Goal: Task Accomplishment & Management: Use online tool/utility

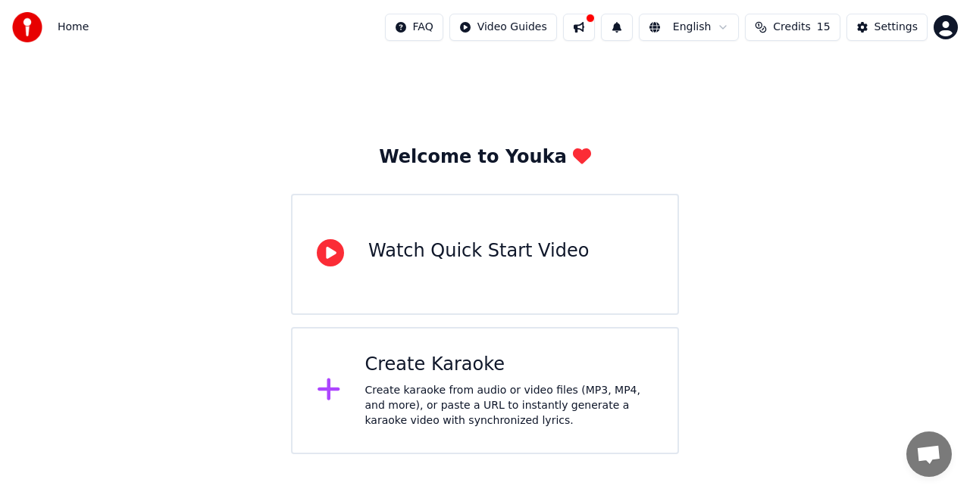
click at [489, 378] on div "Create Karaoke Create karaoke from audio or video files (MP3, MP4, and more), o…" at bounding box center [509, 391] width 289 height 76
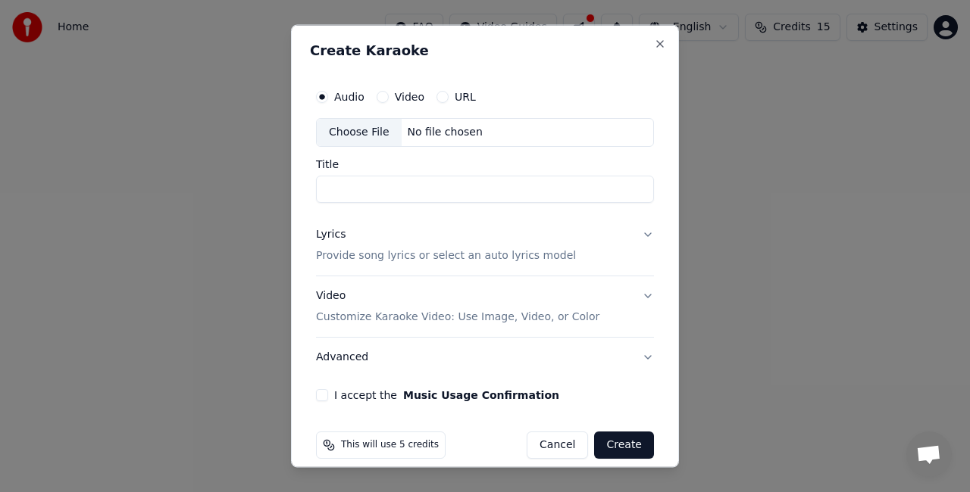
click at [631, 233] on button "Lyrics Provide song lyrics or select an auto lyrics model" at bounding box center [485, 244] width 338 height 61
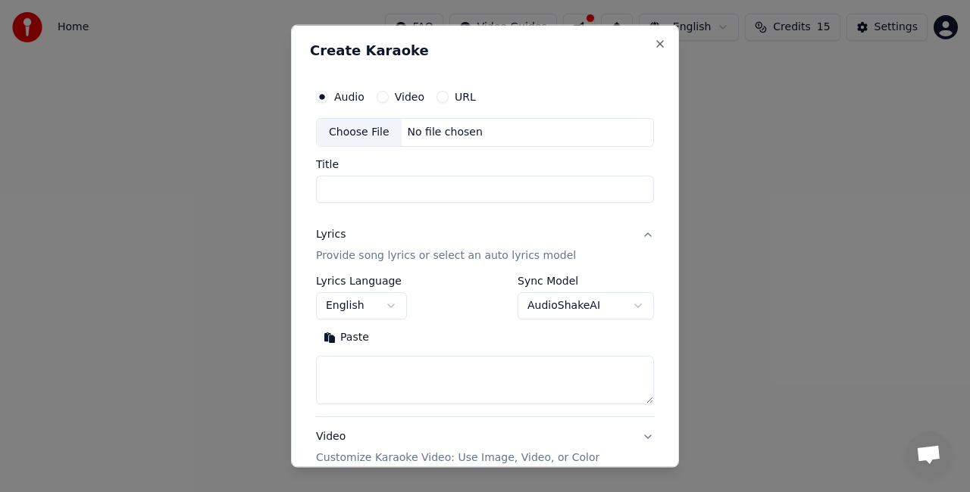
click at [430, 256] on p "Provide song lyrics or select an auto lyrics model" at bounding box center [446, 255] width 260 height 15
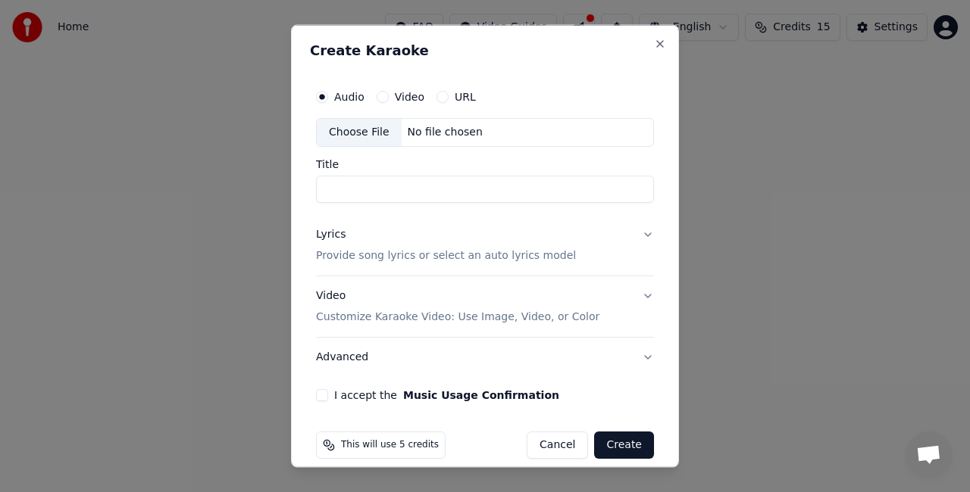
click at [374, 248] on p "Provide song lyrics or select an auto lyrics model" at bounding box center [446, 255] width 260 height 15
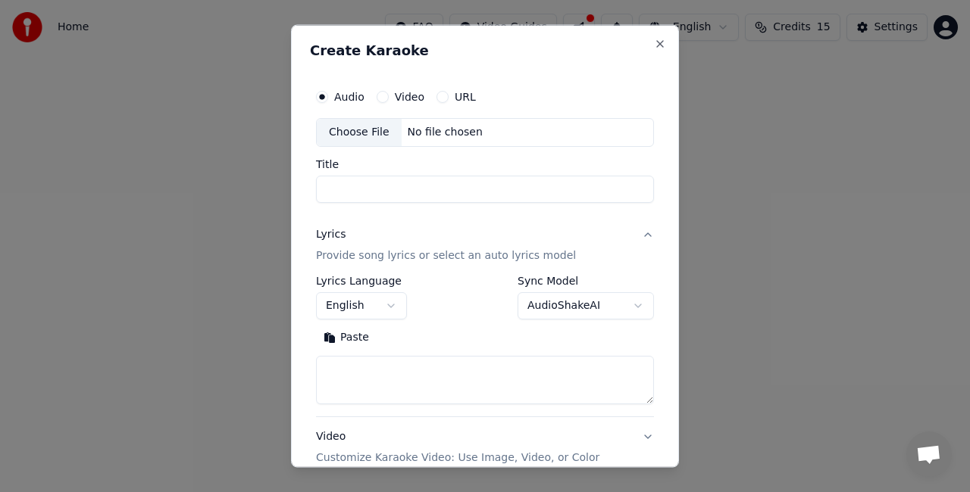
click at [357, 364] on textarea at bounding box center [485, 379] width 338 height 48
click at [331, 336] on button "Paste" at bounding box center [346, 337] width 61 height 24
type textarea "**********"
